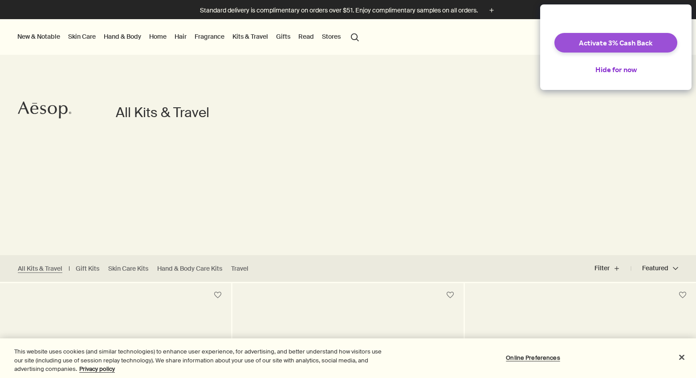
click at [626, 48] on button "Activate 3% Cash Back" at bounding box center [616, 43] width 123 height 20
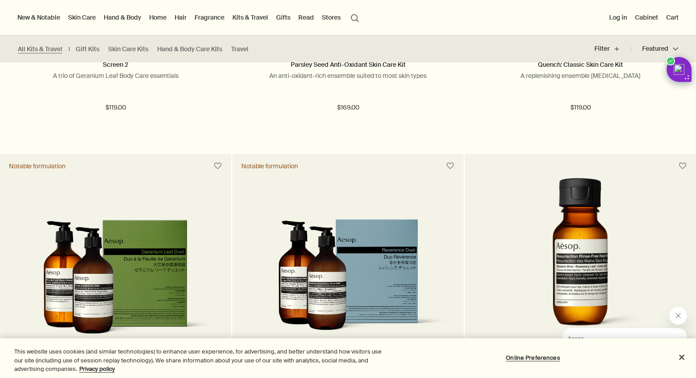
scroll to position [437, 0]
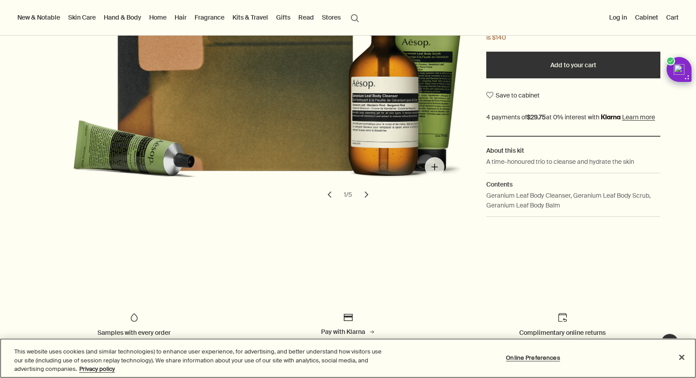
scroll to position [175, 0]
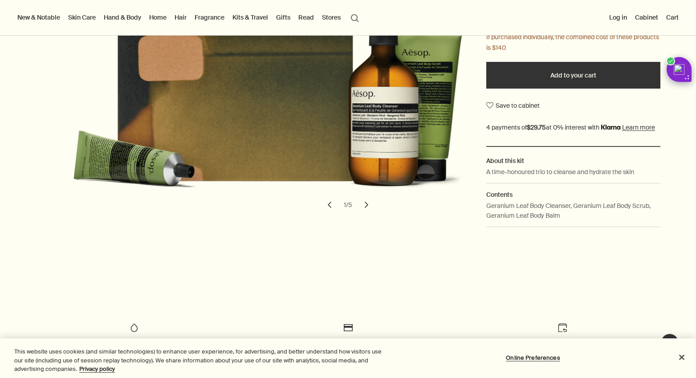
click at [363, 206] on button "chevron" at bounding box center [367, 205] width 20 height 20
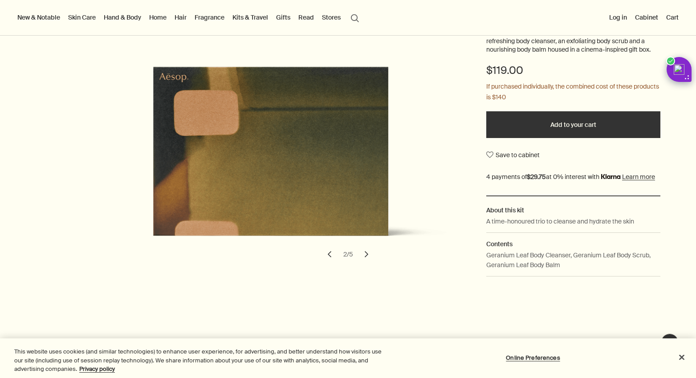
scroll to position [122, 0]
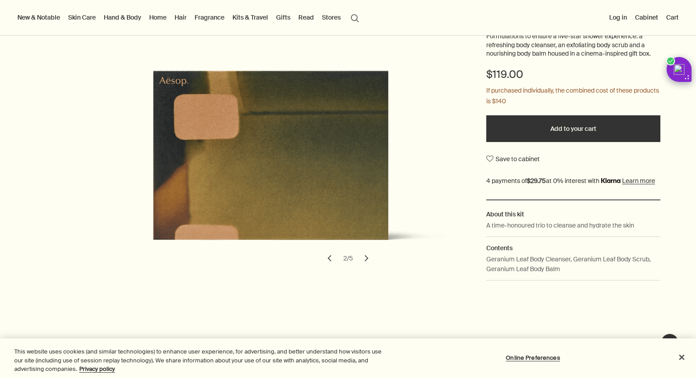
click at [367, 253] on button "chevron" at bounding box center [367, 259] width 20 height 20
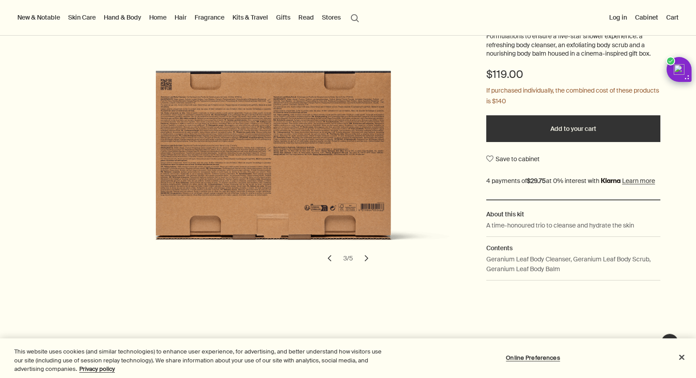
click at [367, 253] on button "chevron" at bounding box center [367, 259] width 20 height 20
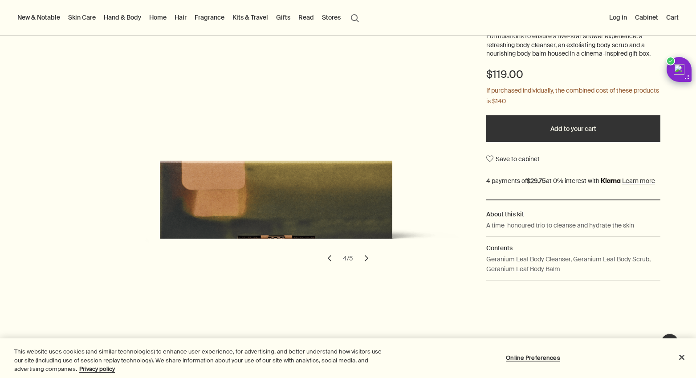
click at [367, 253] on button "chevron" at bounding box center [367, 259] width 20 height 20
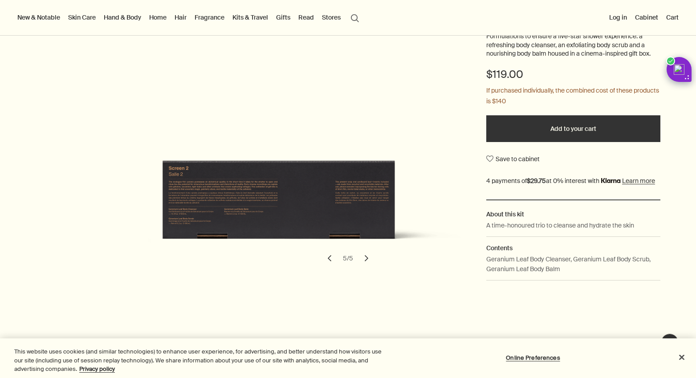
click at [367, 253] on button "chevron" at bounding box center [367, 259] width 20 height 20
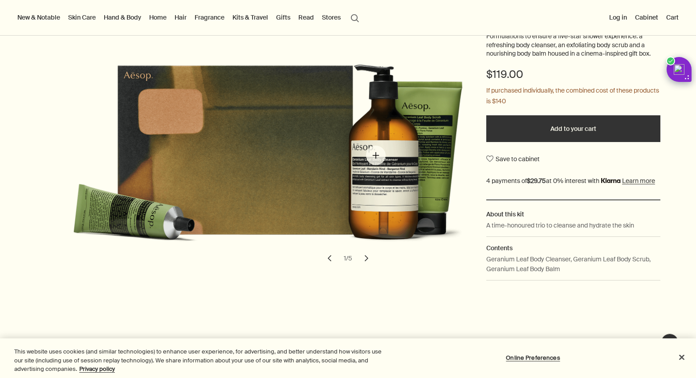
click at [376, 155] on img "Screen 2" at bounding box center [279, 138] width 392 height 238
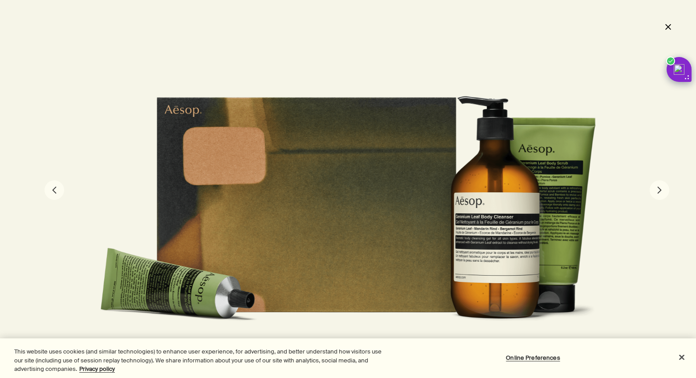
click at [668, 28] on button "close" at bounding box center [668, 26] width 11 height 15
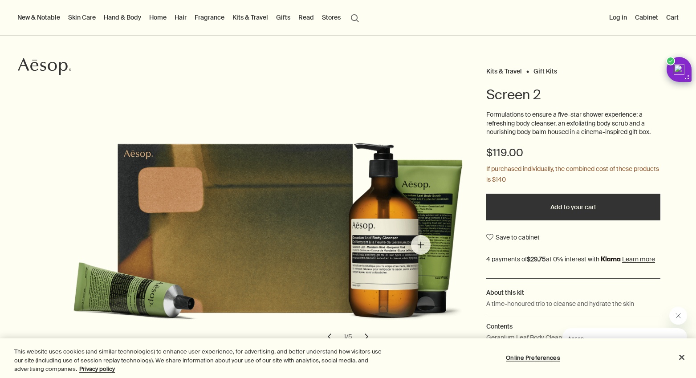
scroll to position [49, 0]
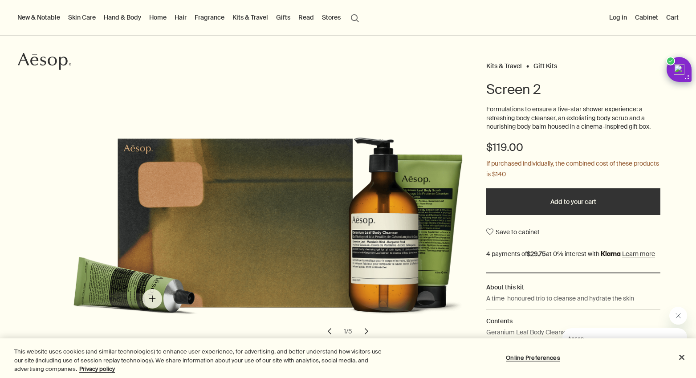
click at [152, 299] on img "Screen 2" at bounding box center [279, 211] width 392 height 238
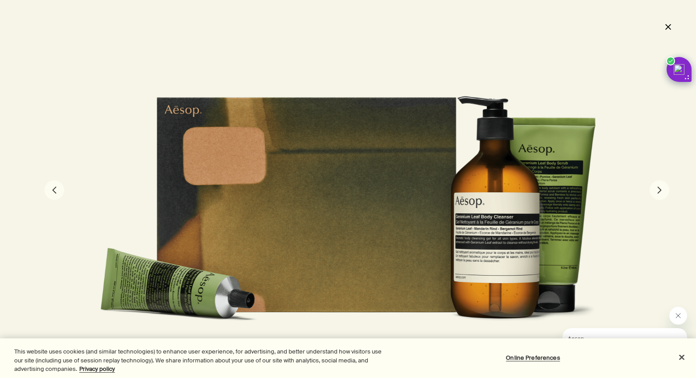
click at [667, 28] on button "close" at bounding box center [668, 26] width 11 height 15
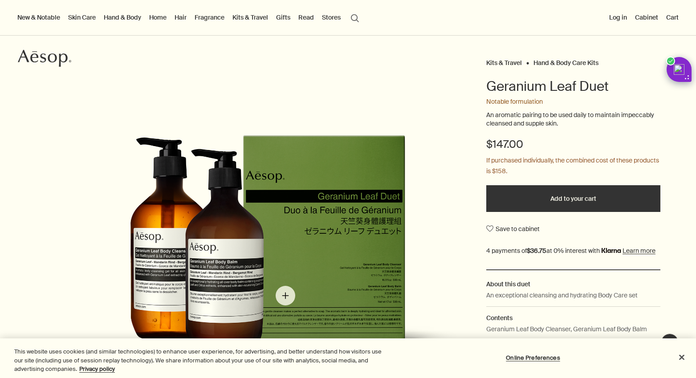
scroll to position [54, 0]
